Goal: Register for event/course

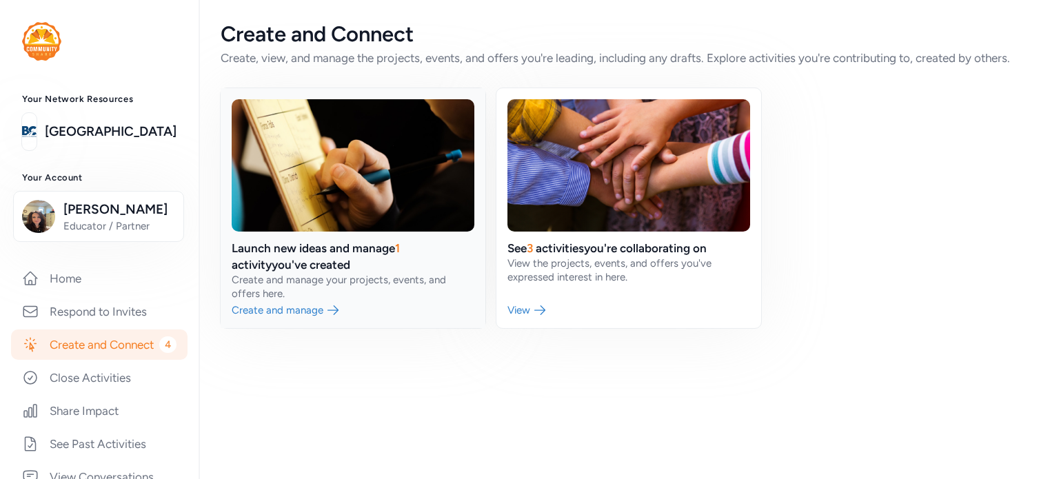
click at [323, 314] on link at bounding box center [353, 208] width 265 height 240
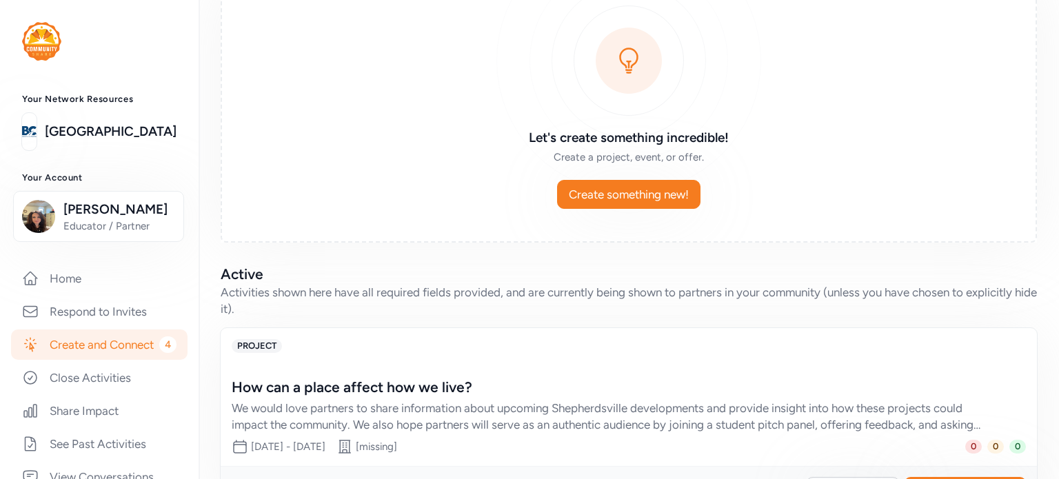
scroll to position [174, 0]
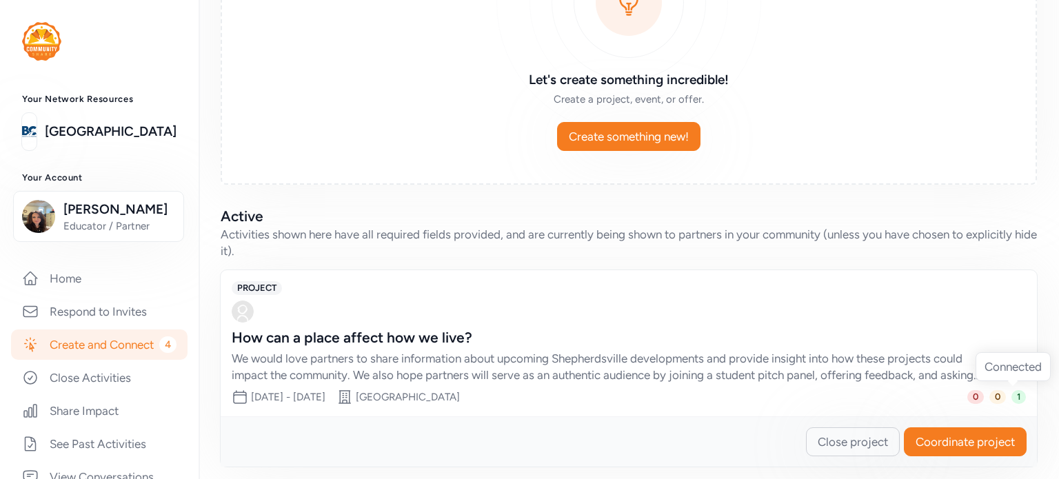
click at [1011, 396] on span "1" at bounding box center [1018, 397] width 14 height 14
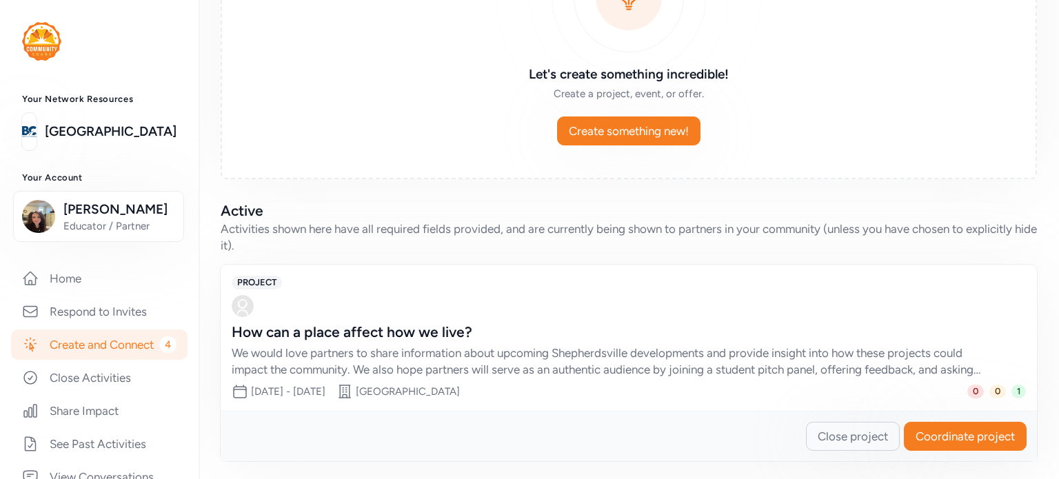
scroll to position [182, 0]
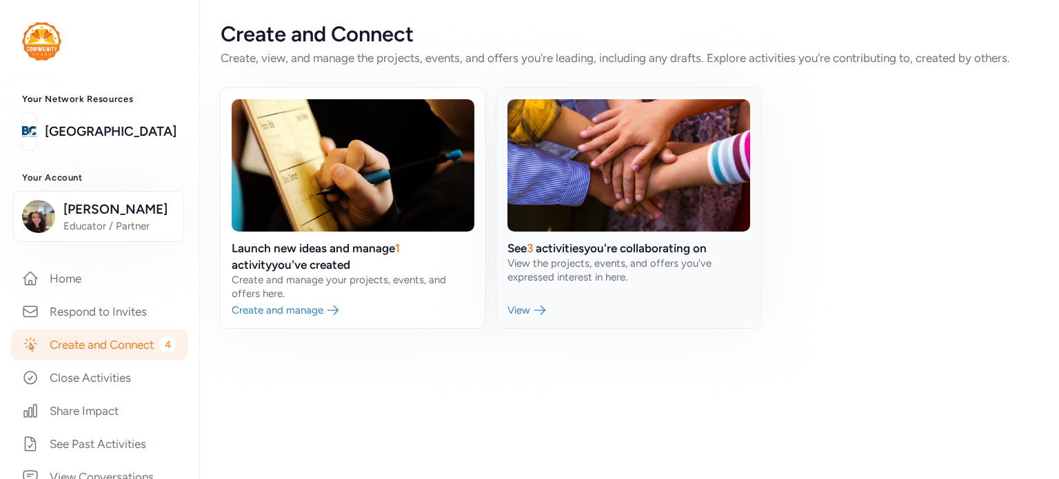
click at [567, 271] on link at bounding box center [628, 208] width 265 height 240
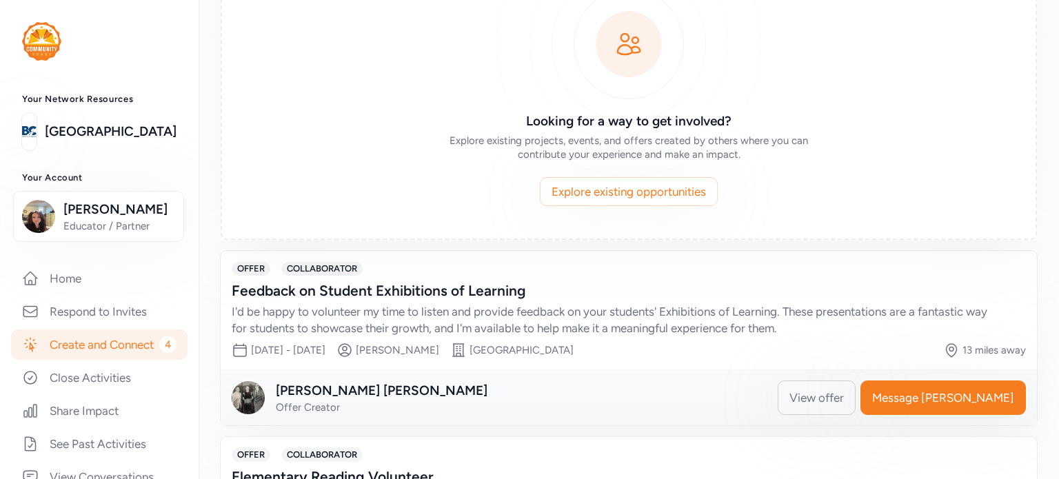
scroll to position [138, 0]
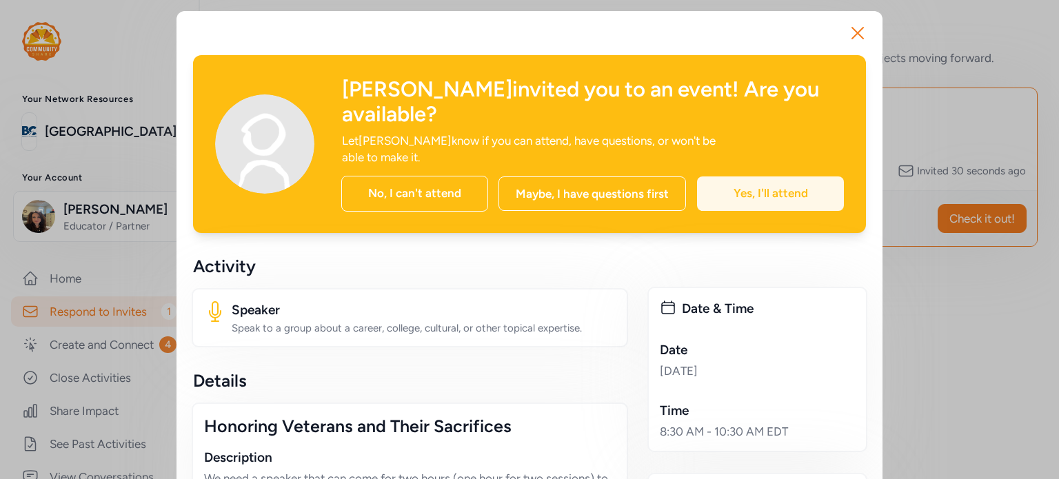
click at [734, 176] on div "Yes, I'll attend" at bounding box center [770, 193] width 147 height 34
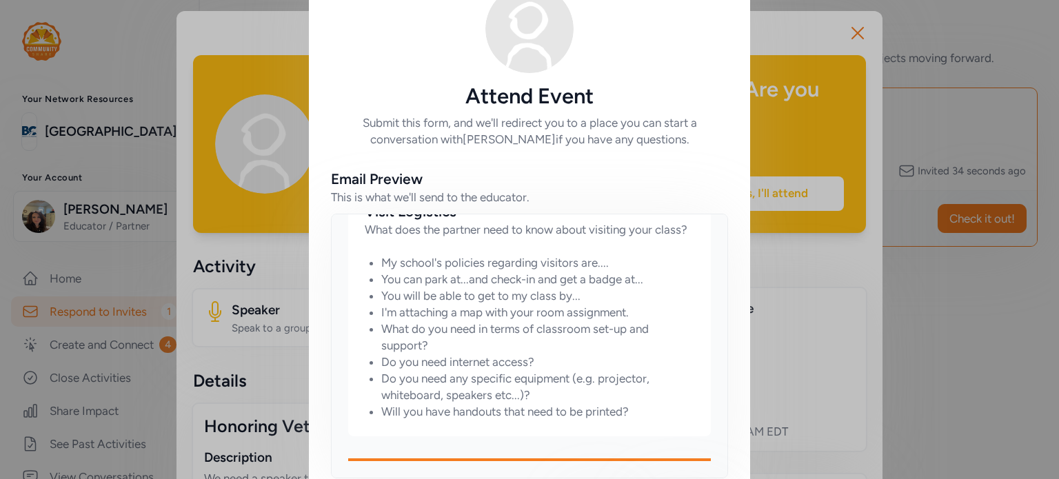
scroll to position [130, 0]
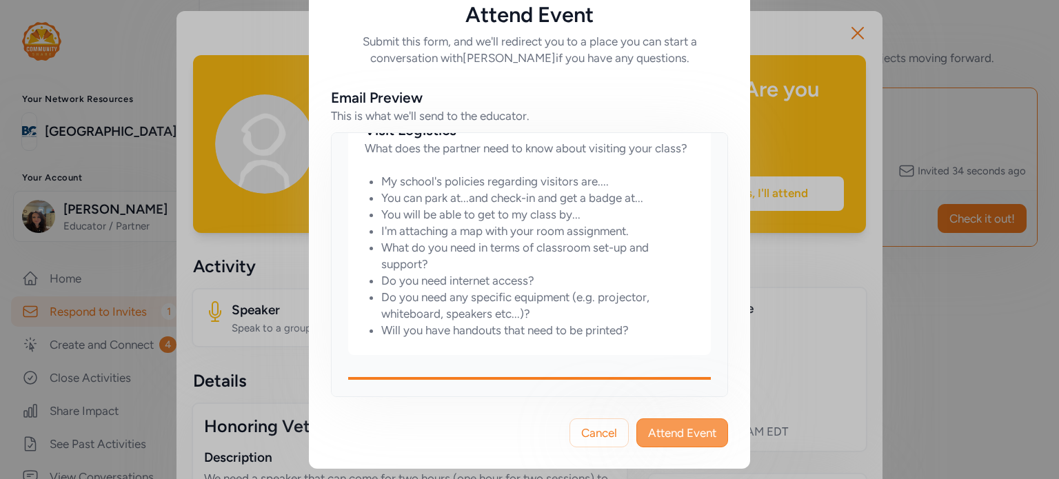
click at [678, 433] on span "Attend Event" at bounding box center [682, 433] width 68 height 17
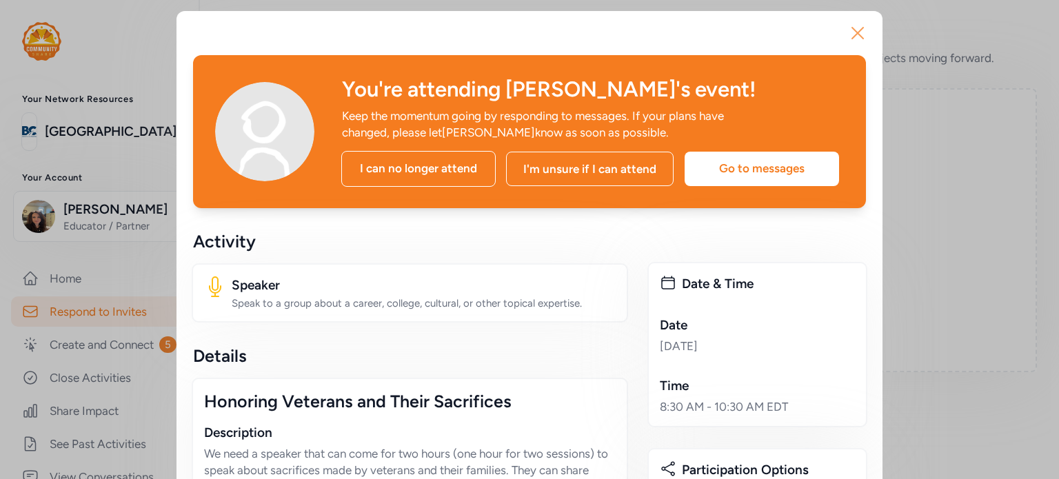
click at [855, 30] on icon "button" at bounding box center [857, 33] width 11 height 11
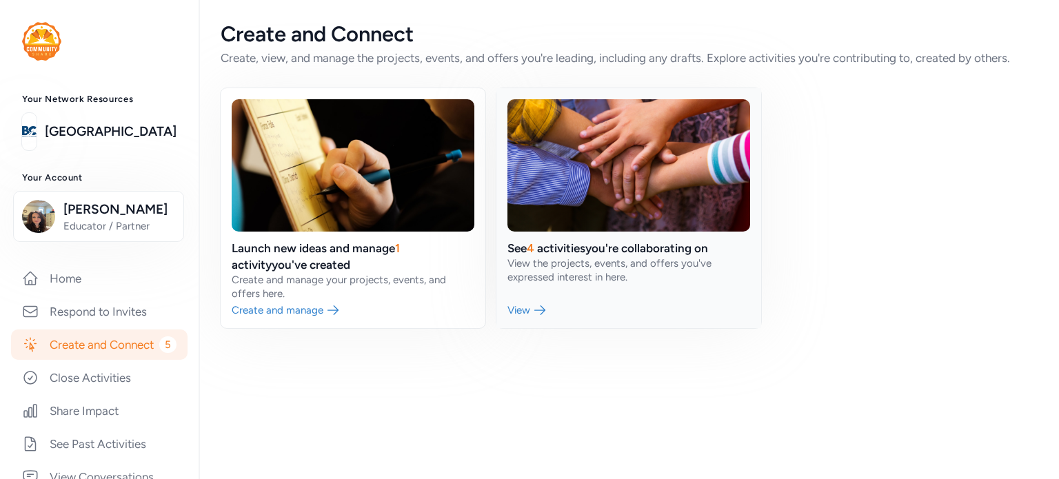
click at [521, 312] on link at bounding box center [628, 208] width 265 height 240
